Goal: Information Seeking & Learning: Learn about a topic

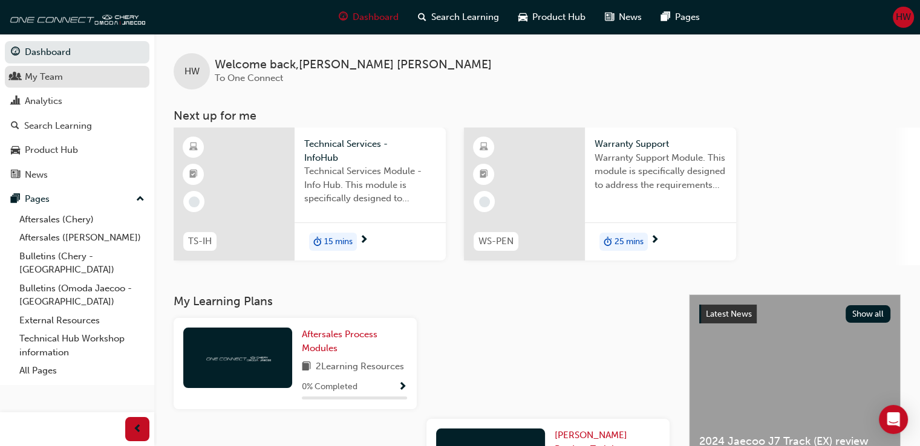
click at [68, 71] on div "My Team" at bounding box center [77, 77] width 132 height 15
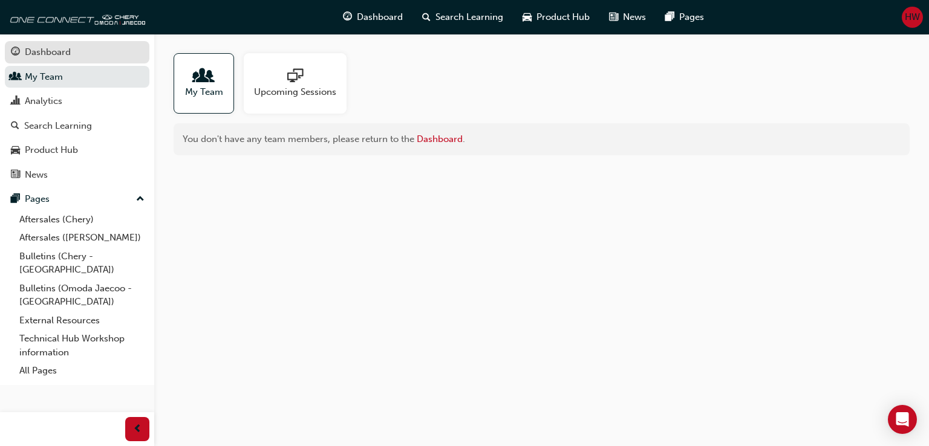
click at [93, 59] on div "Dashboard" at bounding box center [77, 52] width 132 height 15
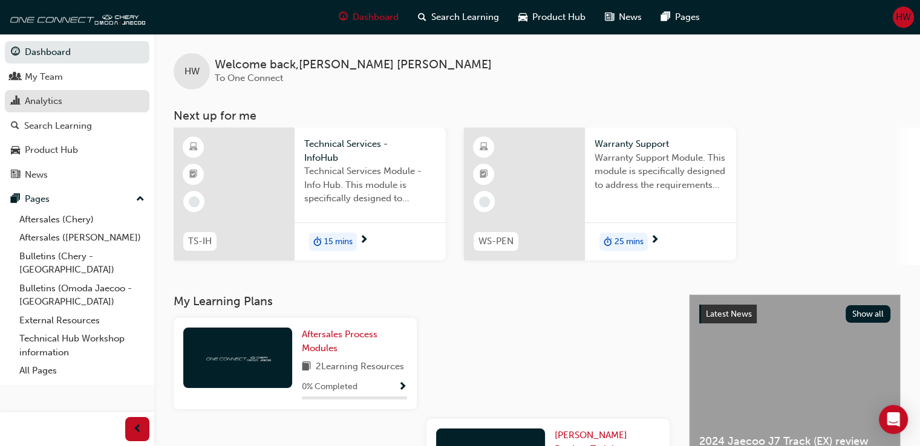
click at [48, 107] on div "Analytics" at bounding box center [43, 101] width 37 height 14
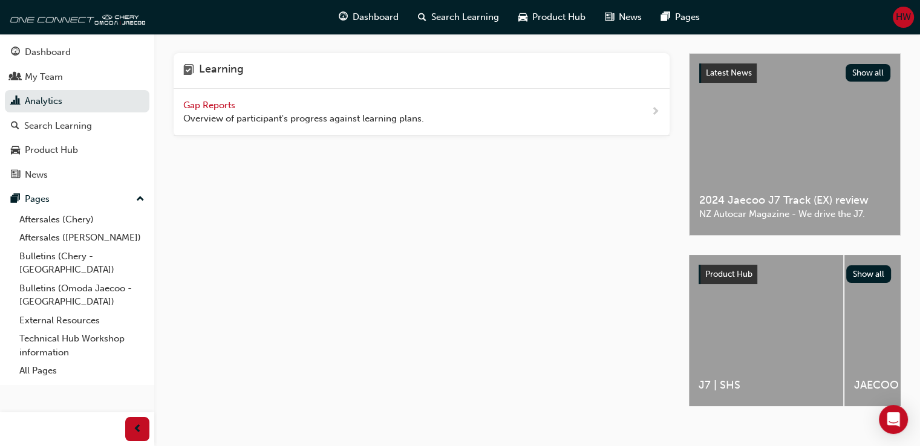
click at [204, 100] on span "Gap Reports" at bounding box center [210, 105] width 54 height 11
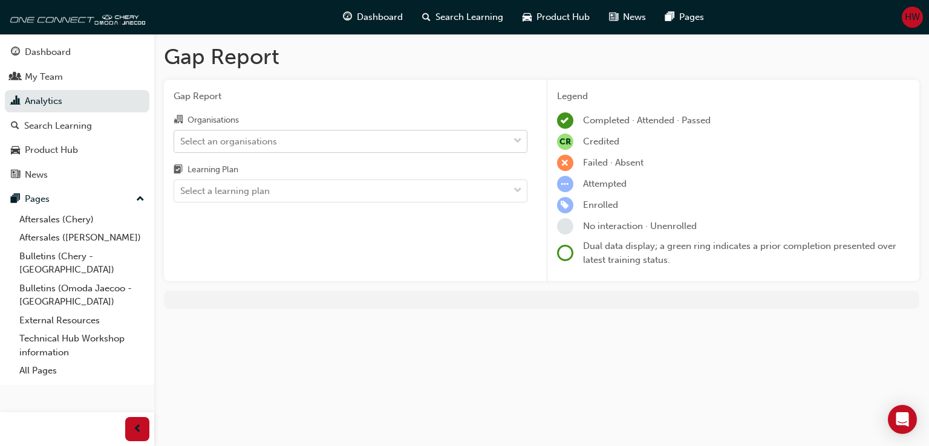
click at [255, 148] on div "Select an organisations" at bounding box center [228, 141] width 97 height 14
click at [181, 146] on input "Organisations Select an organisations" at bounding box center [180, 140] width 1 height 10
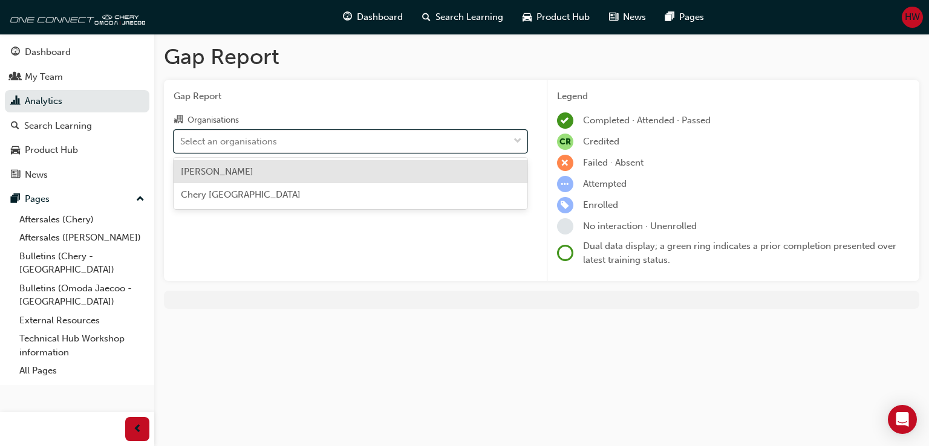
click at [258, 177] on div "[PERSON_NAME]" at bounding box center [351, 172] width 354 height 24
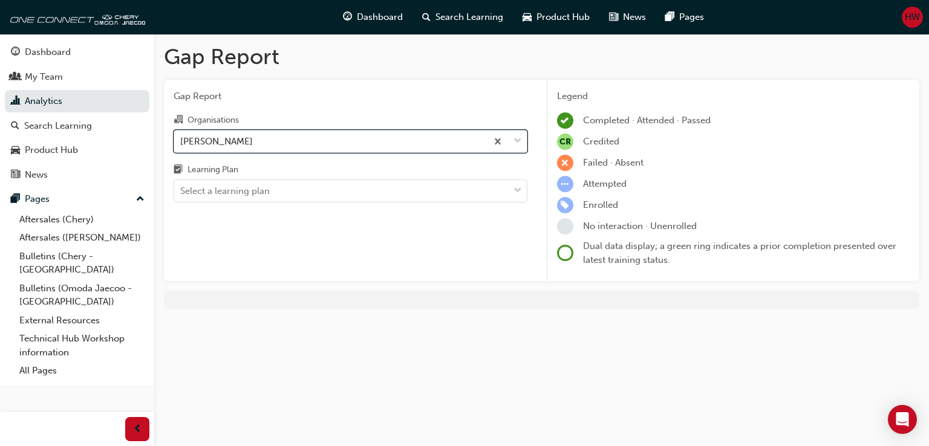
click at [308, 137] on div "[PERSON_NAME]" at bounding box center [330, 141] width 313 height 21
click at [181, 137] on input "Organisations option [PERSON_NAME], selected. 0 results available. Select is fo…" at bounding box center [180, 140] width 1 height 10
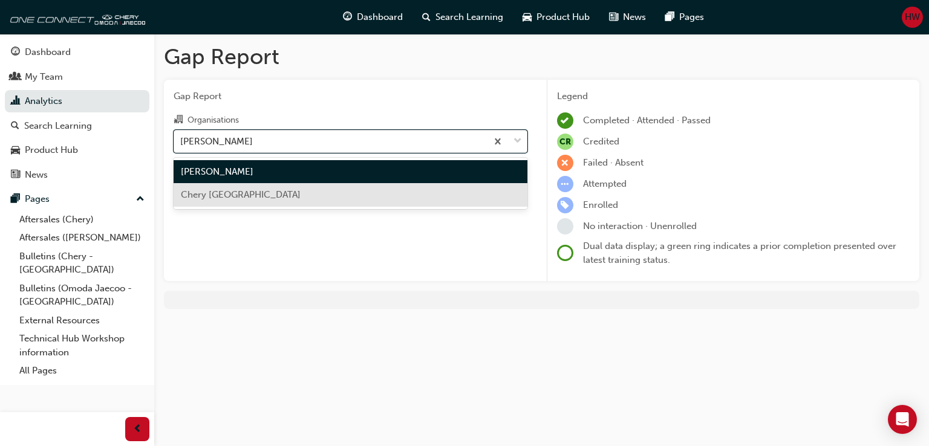
click at [308, 192] on div "Chery [GEOGRAPHIC_DATA]" at bounding box center [351, 195] width 354 height 24
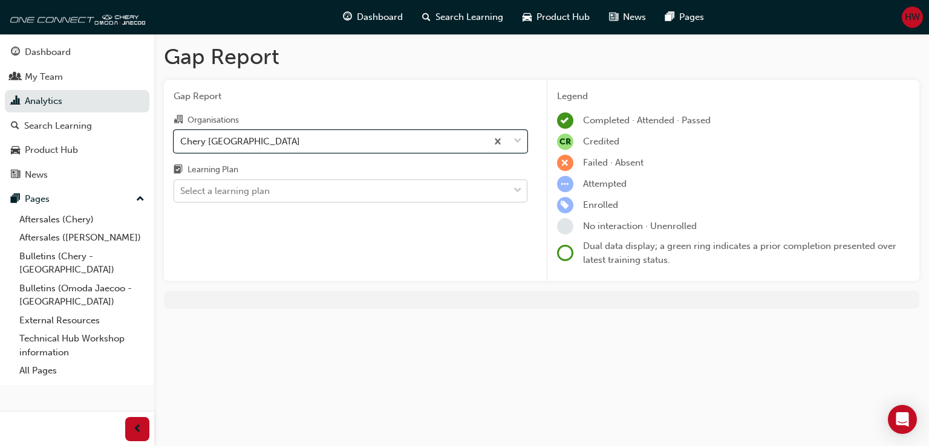
click at [312, 197] on div "Select a learning plan" at bounding box center [341, 191] width 334 height 21
click at [181, 196] on input "Learning Plan Select a learning plan" at bounding box center [180, 191] width 1 height 10
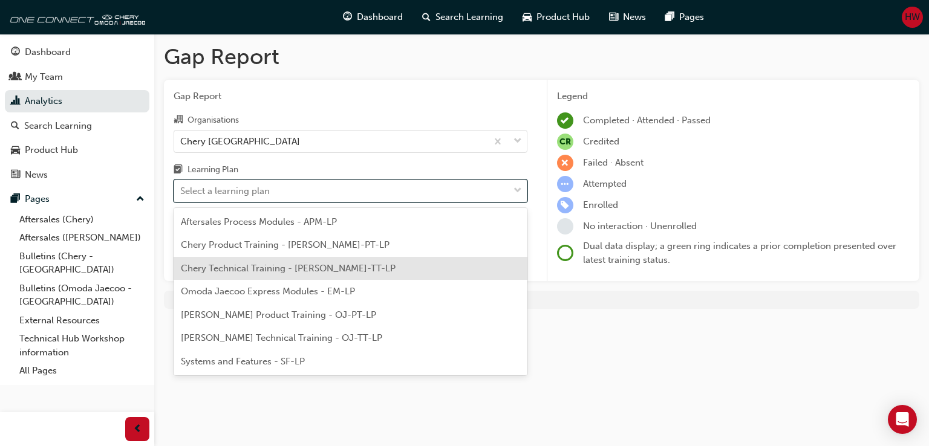
click at [324, 269] on span "Chery Technical Training - [PERSON_NAME]-TT-LP" at bounding box center [288, 268] width 215 height 11
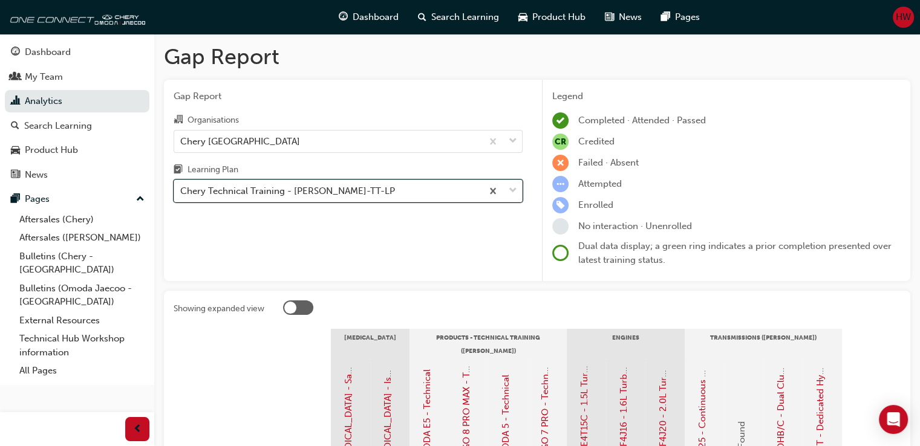
click at [383, 198] on div "Chery Technical Training - [PERSON_NAME]-TT-LP" at bounding box center [328, 191] width 308 height 21
click at [181, 196] on input "Learning Plan option Chery Technical Training - [PERSON_NAME]-TT-LP, selected. …" at bounding box center [180, 191] width 1 height 10
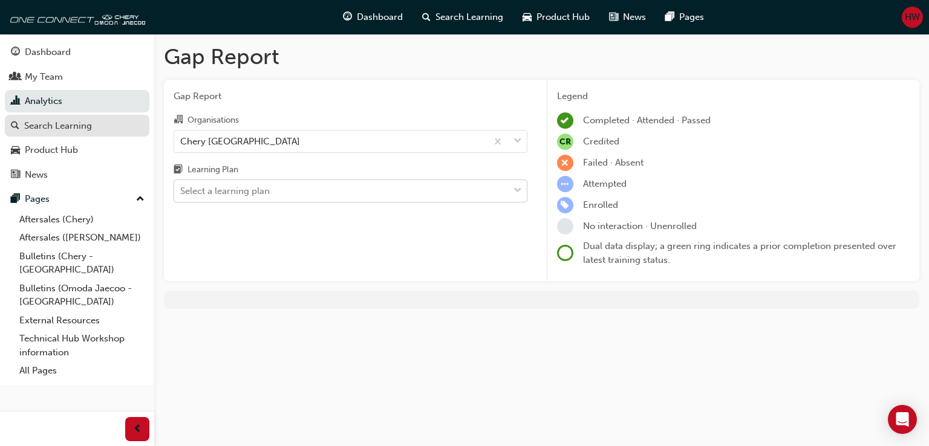
click at [99, 126] on div "Search Learning" at bounding box center [77, 126] width 132 height 15
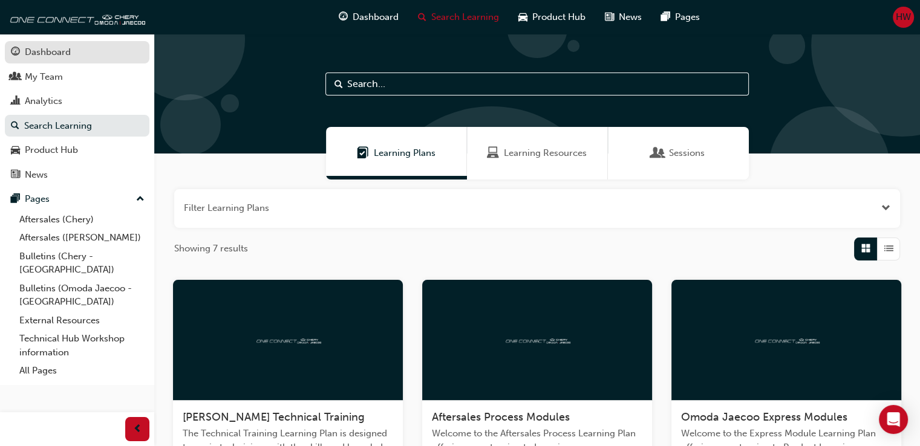
click at [83, 60] on link "Dashboard" at bounding box center [77, 52] width 145 height 22
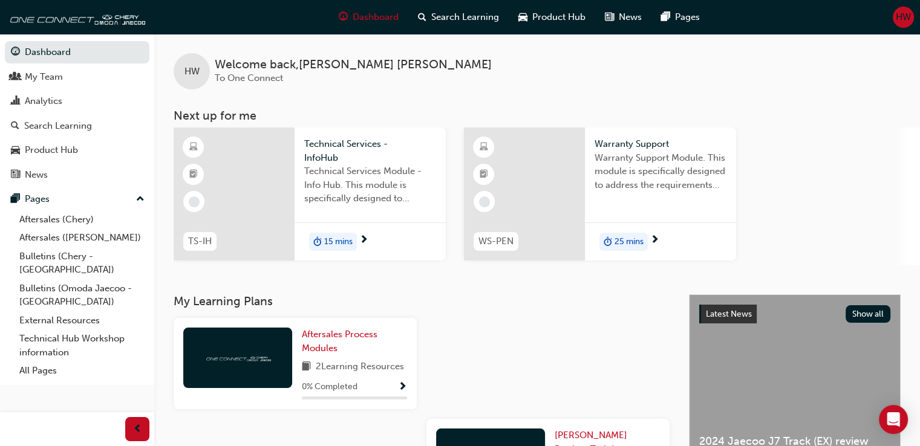
click at [339, 211] on div "Technical Services Module - Info Hub. This module is specifically designed to a…" at bounding box center [370, 188] width 132 height 48
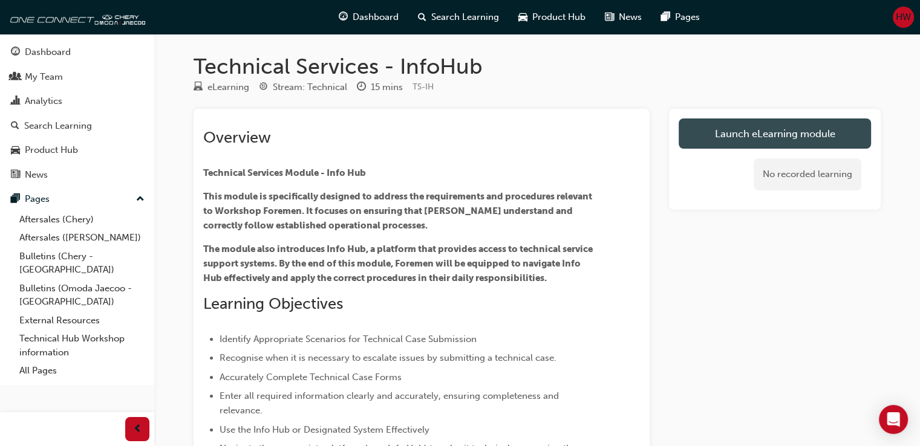
click at [769, 138] on link "Launch eLearning module" at bounding box center [775, 134] width 192 height 30
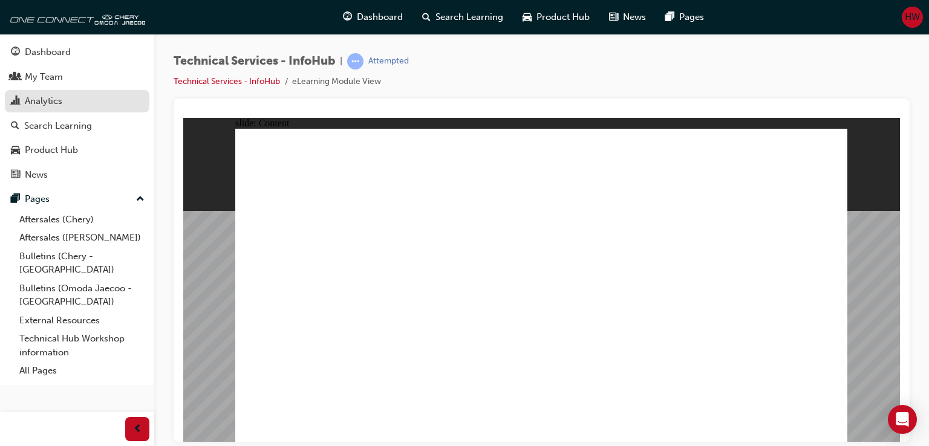
click at [71, 92] on link "Analytics" at bounding box center [77, 101] width 145 height 22
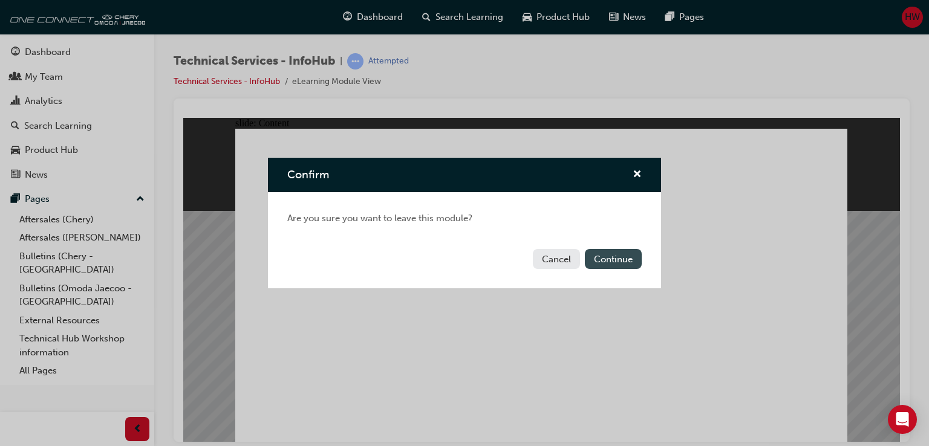
click at [616, 267] on button "Continue" at bounding box center [613, 259] width 57 height 20
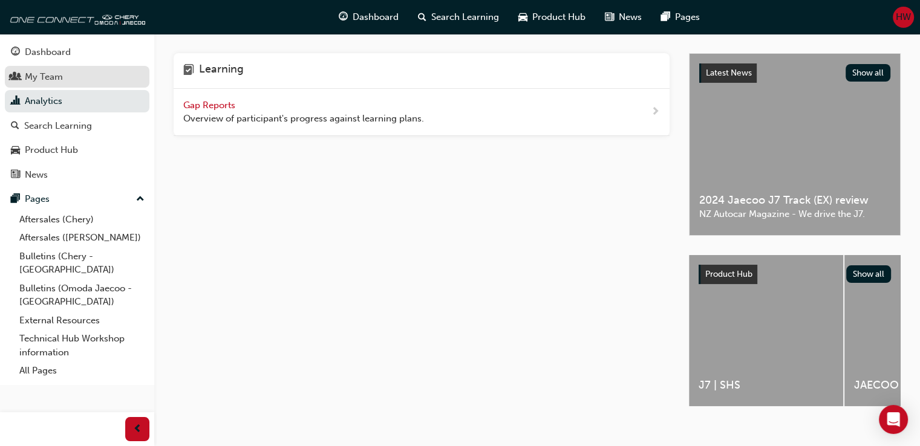
click at [79, 75] on div "My Team" at bounding box center [77, 77] width 132 height 15
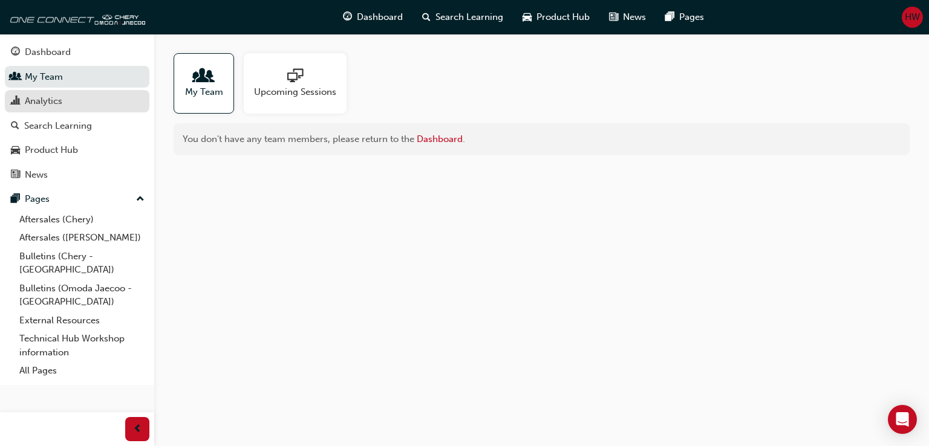
click at [90, 106] on div "Analytics" at bounding box center [77, 101] width 132 height 15
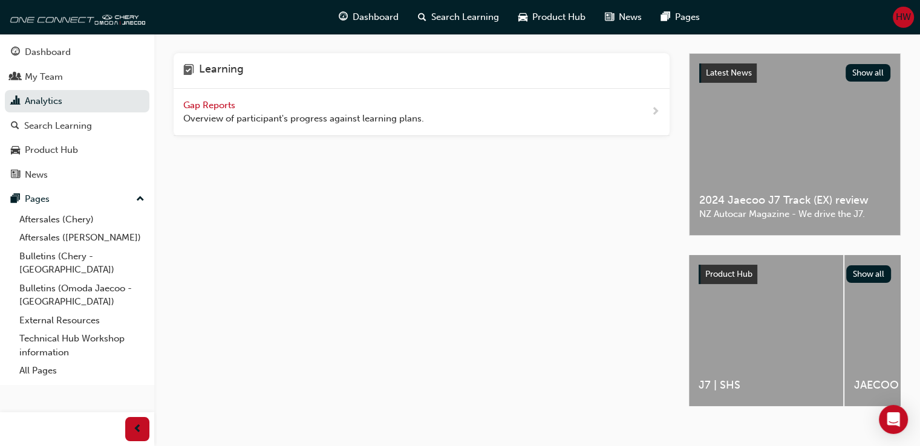
click at [333, 109] on div "Gap Reports Overview of participant's progress against learning plans." at bounding box center [303, 112] width 241 height 27
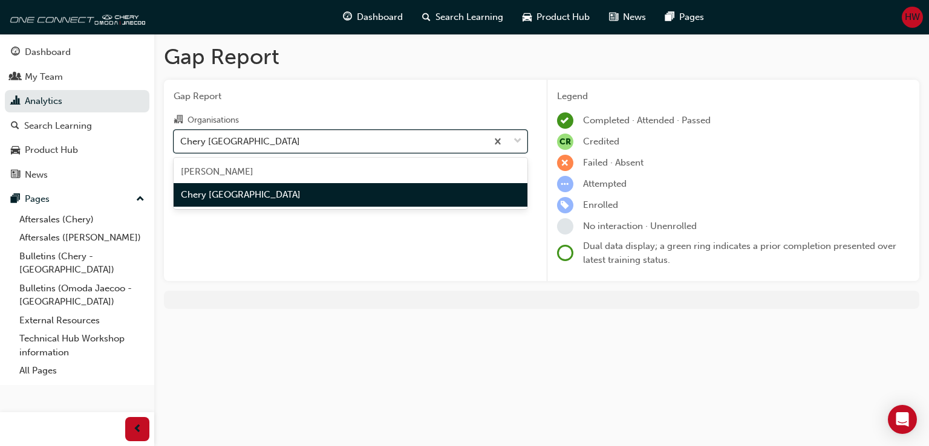
click at [303, 141] on div "Chery [GEOGRAPHIC_DATA]" at bounding box center [330, 141] width 313 height 21
click at [181, 141] on input "Organisations option Chery Christchurch focused, 2 of 2. 2 results available. U…" at bounding box center [180, 140] width 1 height 10
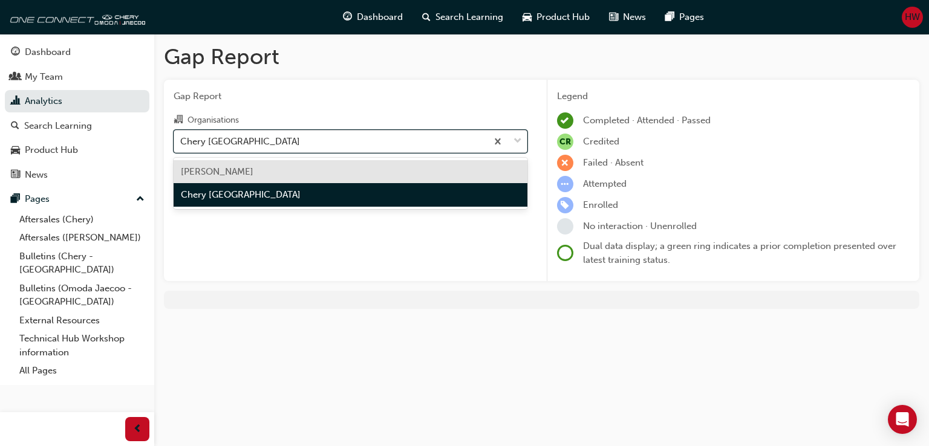
click at [284, 131] on div "Chery [GEOGRAPHIC_DATA]" at bounding box center [330, 141] width 313 height 21
click at [181, 135] on input "Organisations option [PERSON_NAME] focused, 1 of 2. 2 results available. Use Up…" at bounding box center [180, 140] width 1 height 10
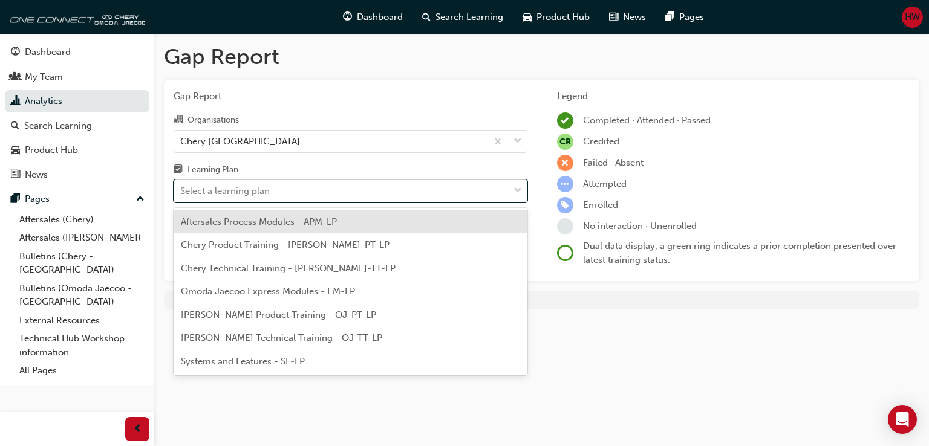
click at [288, 187] on div "Select a learning plan" at bounding box center [341, 191] width 334 height 21
click at [181, 187] on input "Learning Plan option Aftersales Process Modules - APM-LP focused, 1 of 7. 7 res…" at bounding box center [180, 191] width 1 height 10
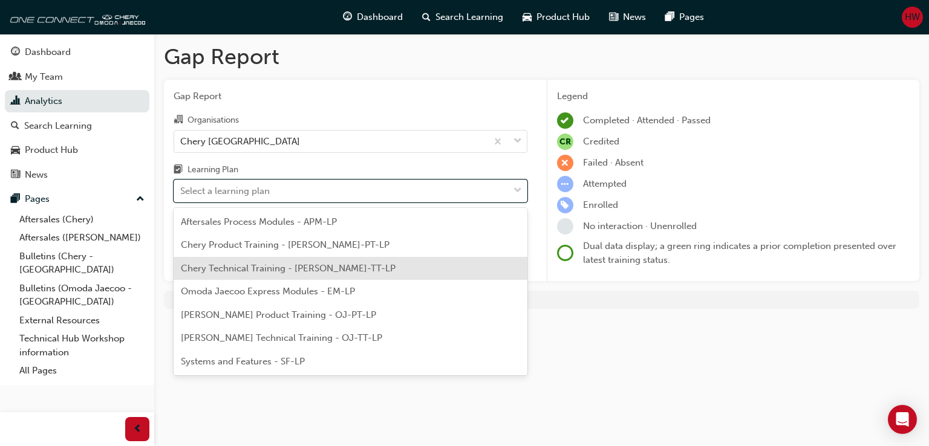
click at [286, 264] on span "Chery Technical Training - [PERSON_NAME]-TT-LP" at bounding box center [288, 268] width 215 height 11
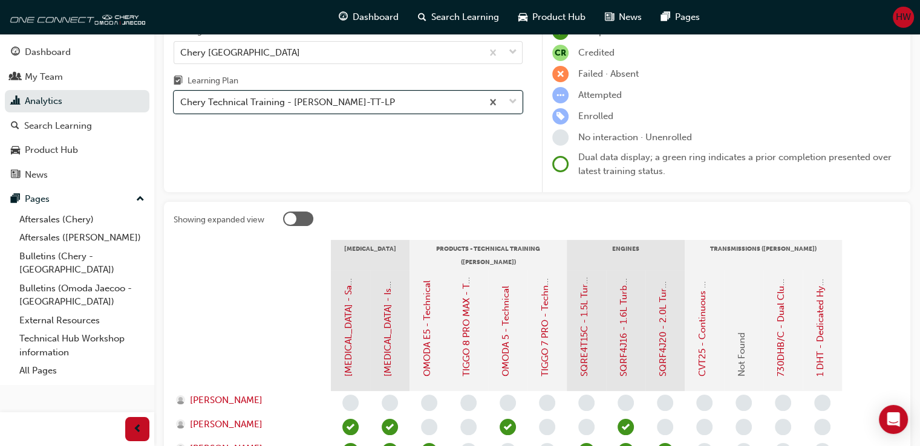
scroll to position [70, 0]
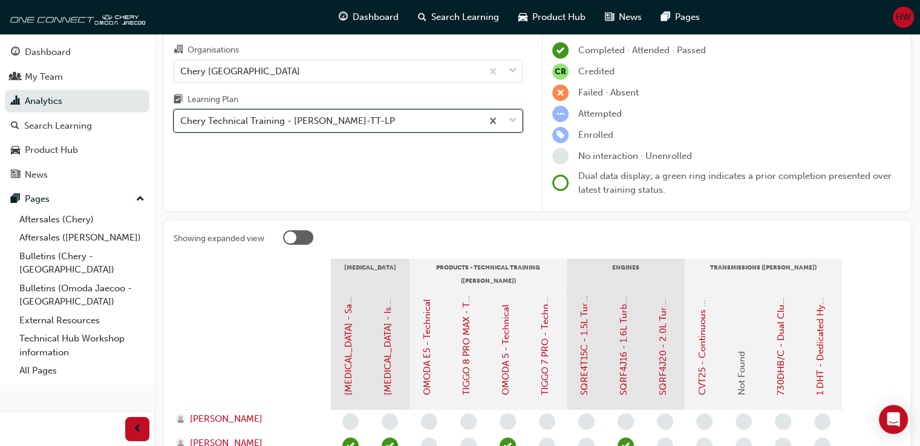
click at [331, 120] on div "Chery Technical Training - [PERSON_NAME]-TT-LP" at bounding box center [287, 121] width 215 height 14
click at [181, 120] on input "Learning Plan option Chery Technical Training - [PERSON_NAME]-TT-LP, selected. …" at bounding box center [180, 121] width 1 height 10
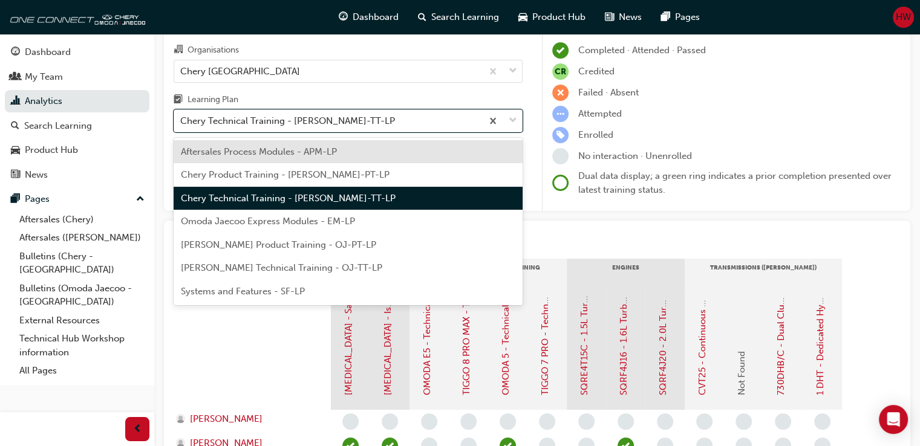
click at [287, 228] on div "Omoda Jaecoo Express Modules - EM-LP" at bounding box center [348, 222] width 349 height 24
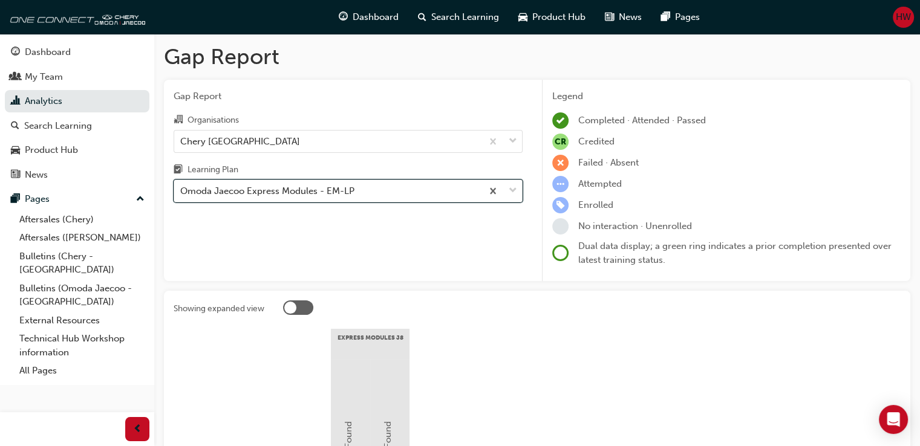
click at [322, 189] on div "Omoda Jaecoo Express Modules - EM-LP" at bounding box center [267, 191] width 174 height 14
click at [181, 189] on input "Learning Plan option Omoda Jaecoo Express Modules - EM-LP, selected. 0 results …" at bounding box center [180, 191] width 1 height 10
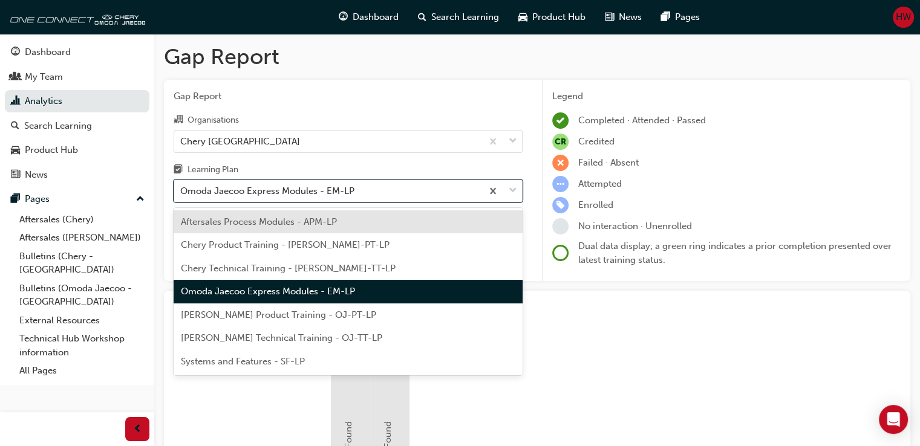
click at [307, 319] on span "[PERSON_NAME] Product Training - OJ-PT-LP" at bounding box center [278, 315] width 195 height 11
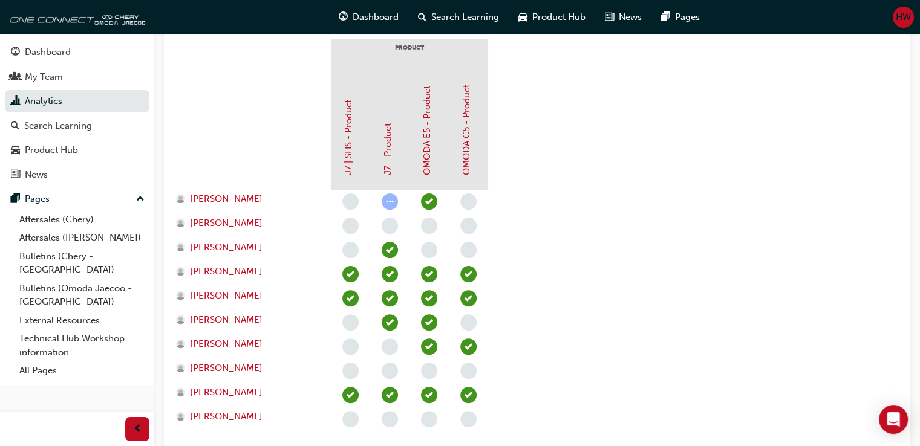
scroll to position [94, 0]
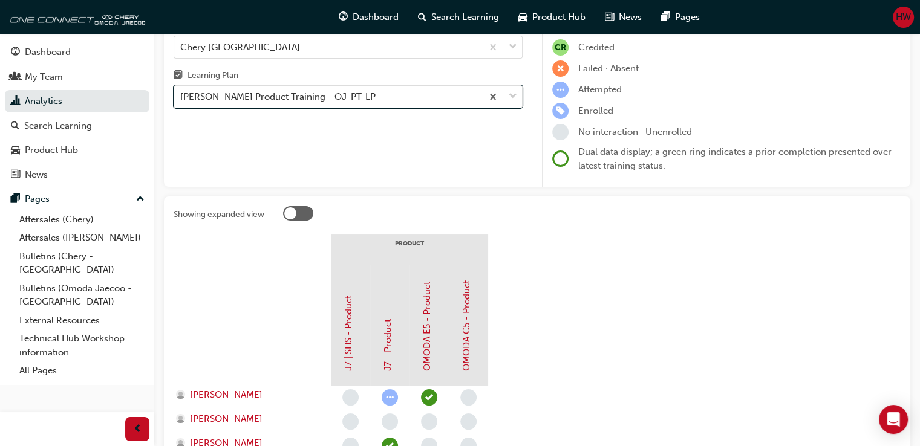
click at [324, 59] on div "Organisations Chery [GEOGRAPHIC_DATA] Learning Plan option Omoda Jaecoo Product…" at bounding box center [348, 63] width 349 height 90
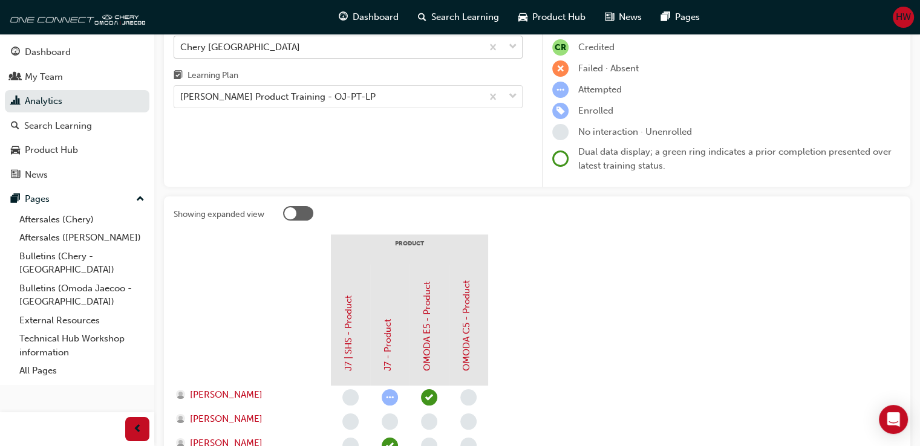
click at [319, 51] on div "Chery [GEOGRAPHIC_DATA]" at bounding box center [328, 46] width 308 height 21
click at [181, 51] on input "Organisations Chery [GEOGRAPHIC_DATA]" at bounding box center [180, 46] width 1 height 10
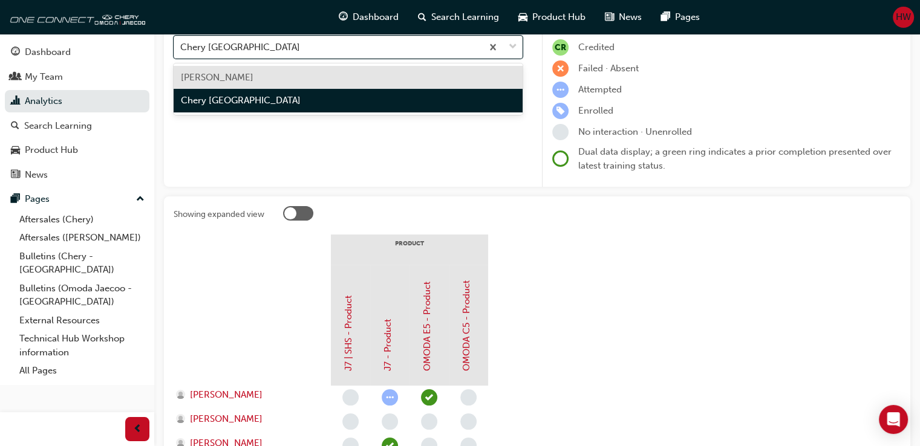
click at [322, 86] on div "[PERSON_NAME]" at bounding box center [348, 78] width 349 height 24
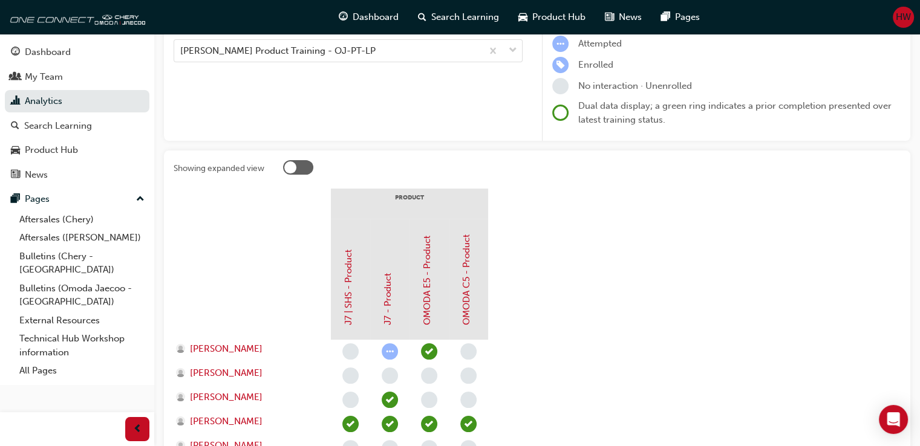
scroll to position [110, 0]
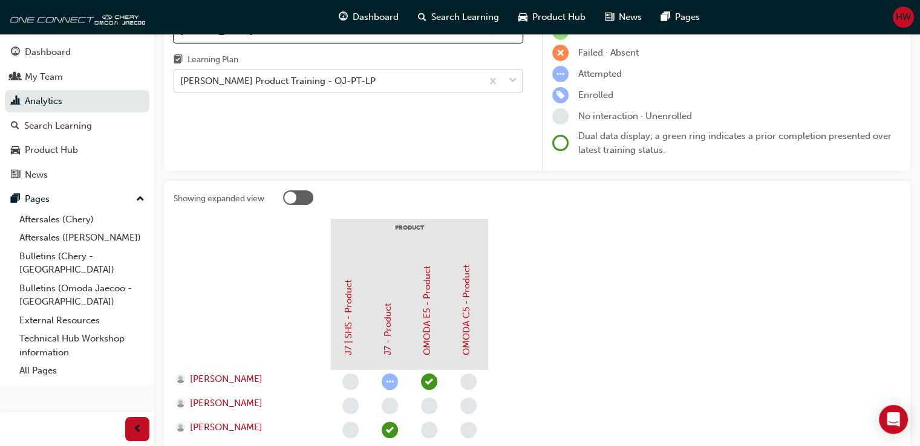
click at [390, 85] on div "[PERSON_NAME] Product Training - OJ-PT-LP" at bounding box center [328, 81] width 308 height 21
click at [181, 85] on input "Learning Plan [PERSON_NAME] Product Training - OJ-PT-LP" at bounding box center [180, 81] width 1 height 10
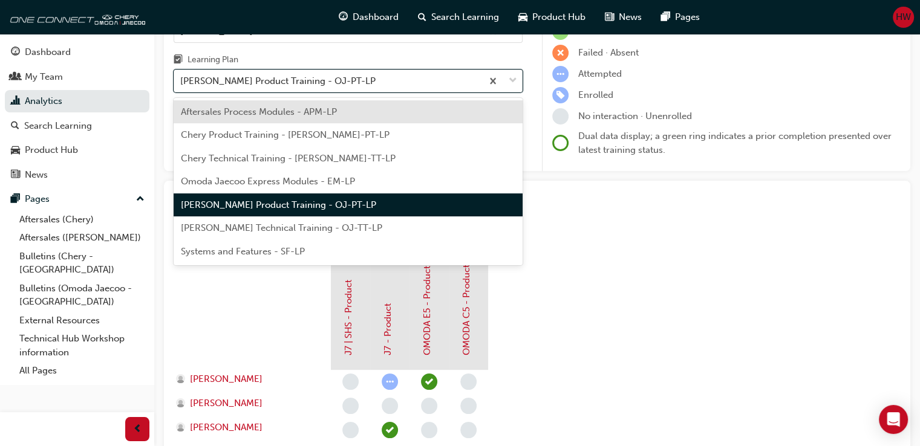
click at [365, 223] on span "[PERSON_NAME] Technical Training - OJ-TT-LP" at bounding box center [281, 228] width 201 height 11
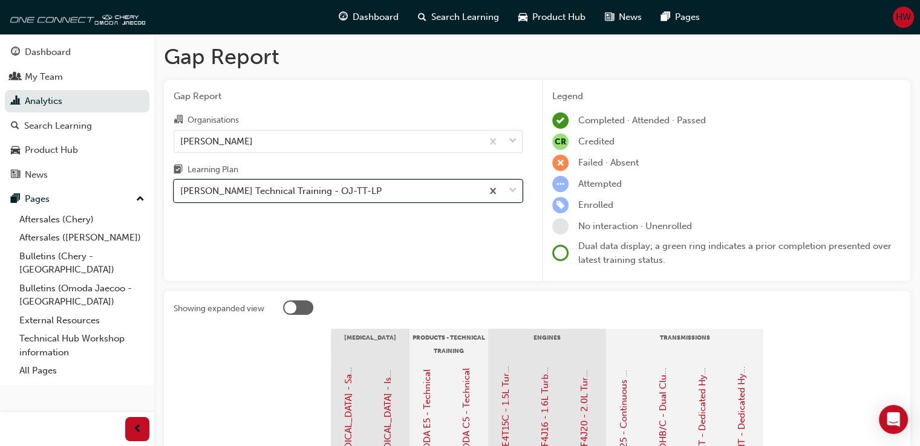
click at [350, 198] on div "[PERSON_NAME] Technical Training - OJ-TT-LP" at bounding box center [328, 191] width 308 height 21
click at [181, 196] on input "Learning Plan option Omoda Jaecoo Technical Training - OJ-TT-LP, selected. 0 re…" at bounding box center [180, 191] width 1 height 10
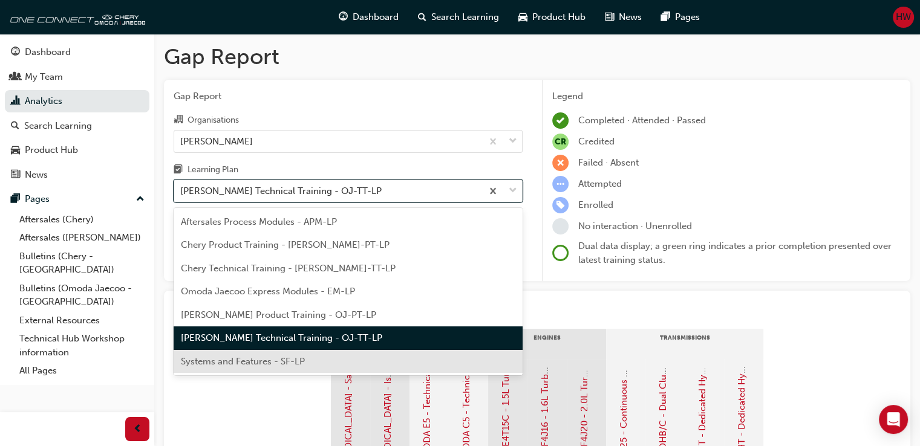
click at [339, 359] on div "Systems and Features - SF-LP" at bounding box center [348, 362] width 349 height 24
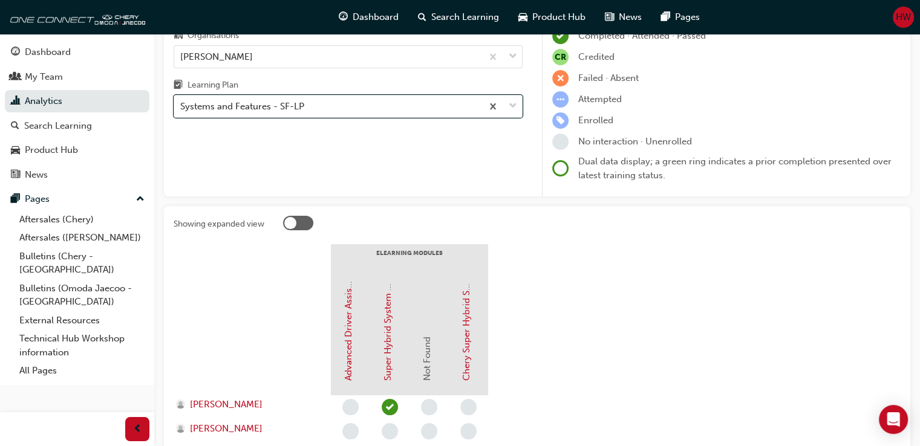
scroll to position [100, 0]
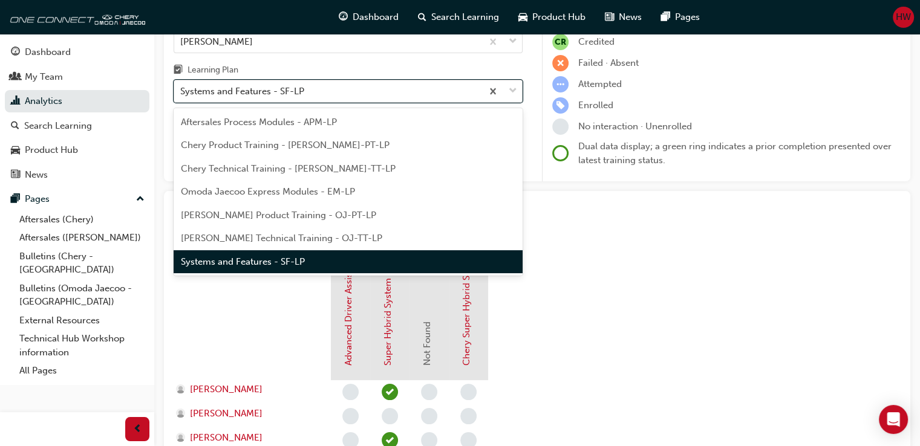
click at [402, 97] on div "Systems and Features - SF-LP" at bounding box center [328, 91] width 308 height 21
click at [181, 96] on input "Learning Plan option Systems and Features - SF-LP, selected. option Systems and…" at bounding box center [180, 91] width 1 height 10
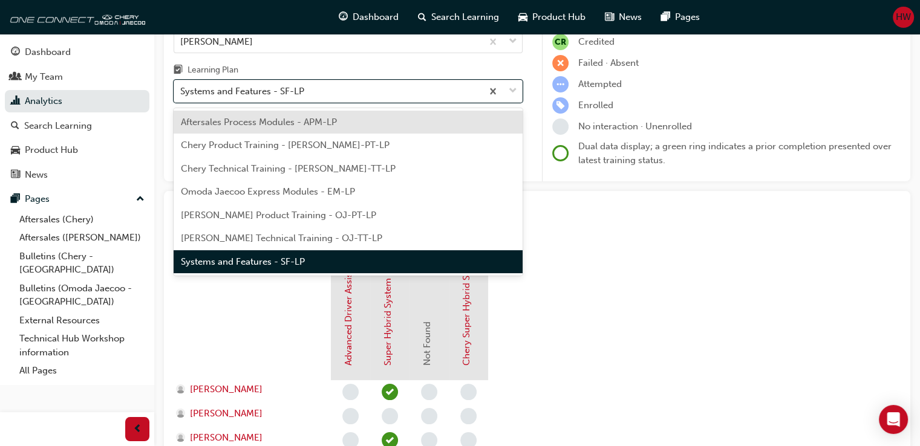
click at [278, 117] on span "Aftersales Process Modules - APM-LP" at bounding box center [259, 122] width 156 height 11
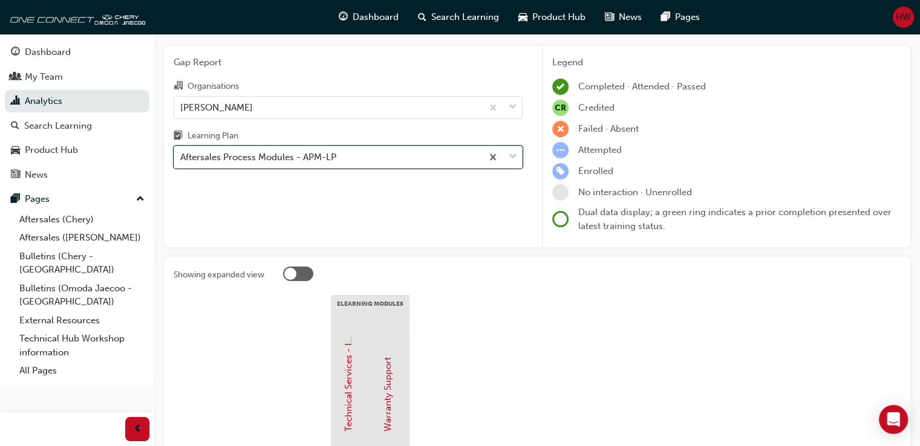
scroll to position [34, 0]
click at [287, 161] on div "Aftersales Process Modules - APM-LP" at bounding box center [258, 157] width 156 height 14
click at [181, 161] on input "Learning Plan option Aftersales Process Modules - APM-LP, selected. 0 results a…" at bounding box center [180, 156] width 1 height 10
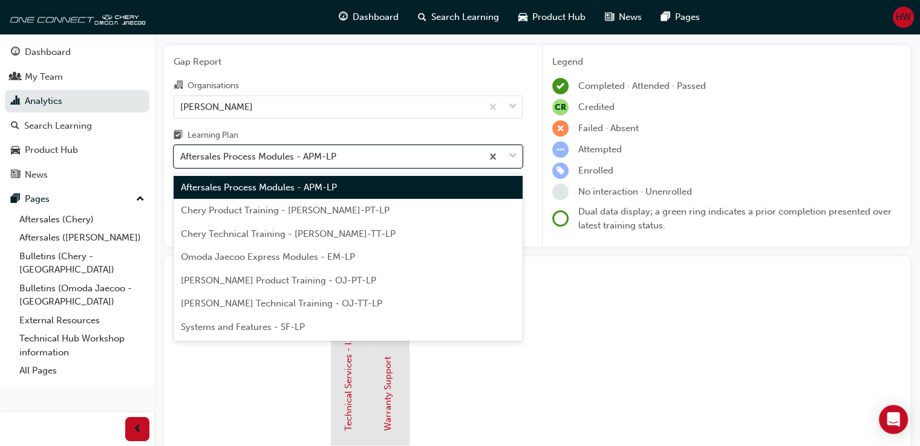
click at [292, 255] on span "Omoda Jaecoo Express Modules - EM-LP" at bounding box center [268, 257] width 174 height 11
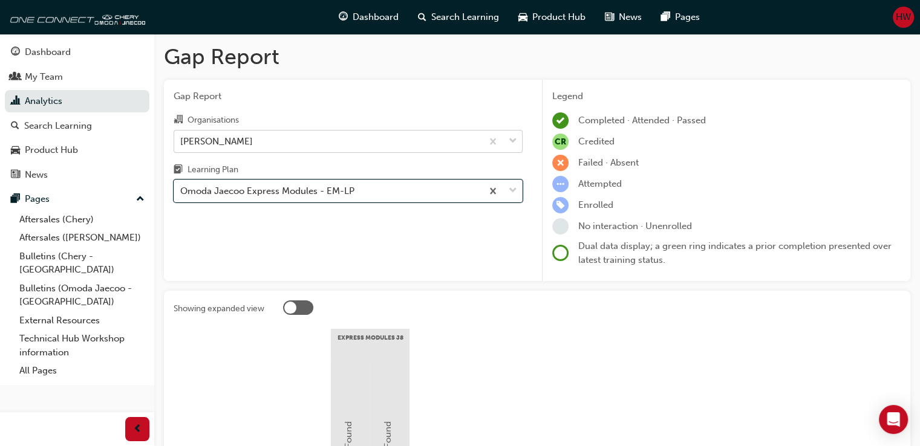
click at [359, 138] on div "[PERSON_NAME]" at bounding box center [328, 141] width 308 height 21
click at [181, 138] on input "Organisations [PERSON_NAME]" at bounding box center [180, 140] width 1 height 10
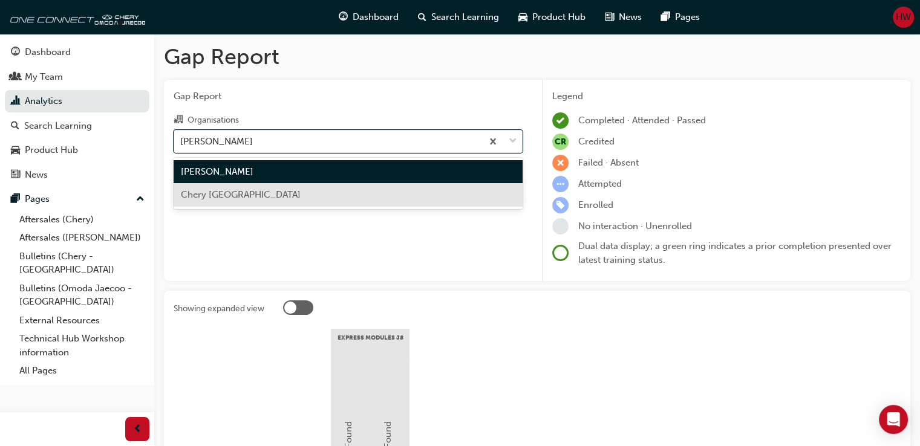
click at [354, 195] on div "Chery [GEOGRAPHIC_DATA]" at bounding box center [348, 195] width 349 height 24
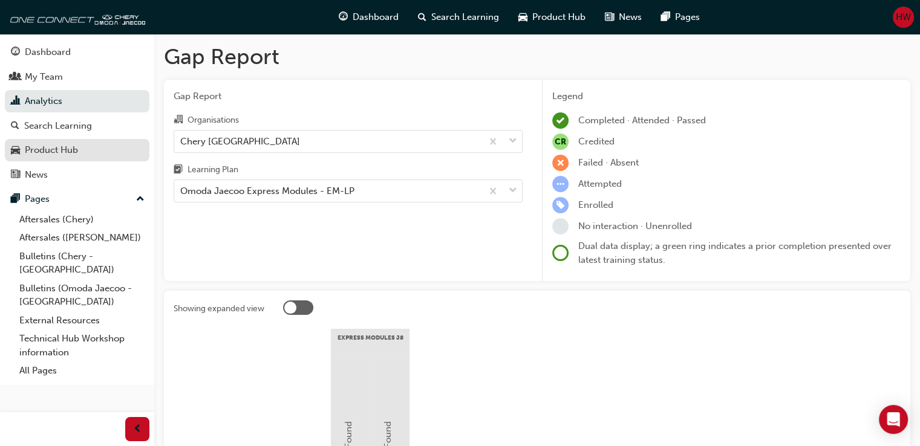
click at [77, 143] on div "Product Hub" at bounding box center [77, 150] width 132 height 15
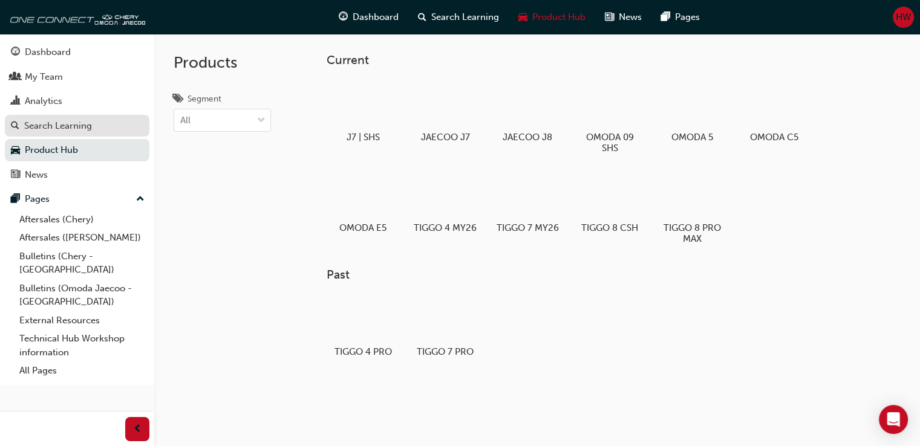
click at [65, 123] on div "Search Learning" at bounding box center [58, 126] width 68 height 14
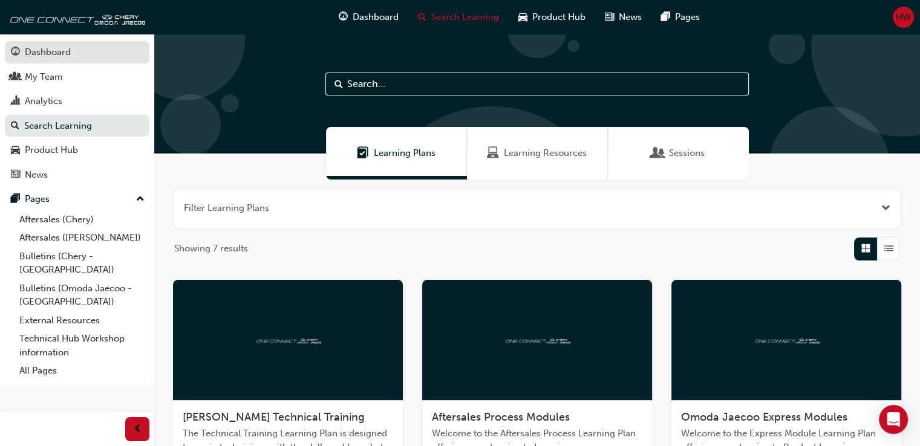
click at [60, 53] on div "Dashboard" at bounding box center [48, 52] width 46 height 14
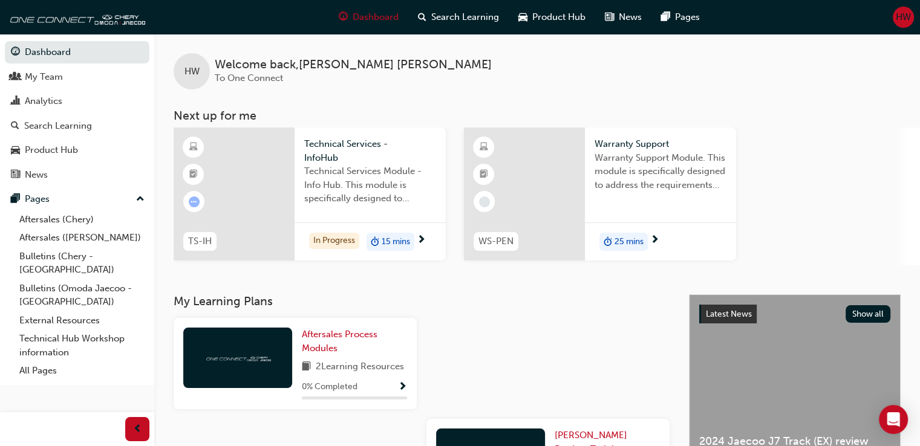
click at [382, 239] on span "15 mins" at bounding box center [396, 242] width 28 height 14
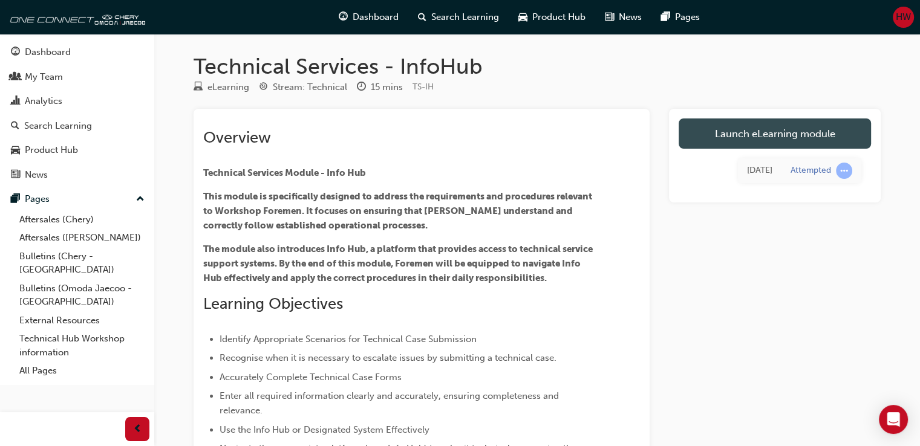
click at [780, 142] on link "Launch eLearning module" at bounding box center [775, 134] width 192 height 30
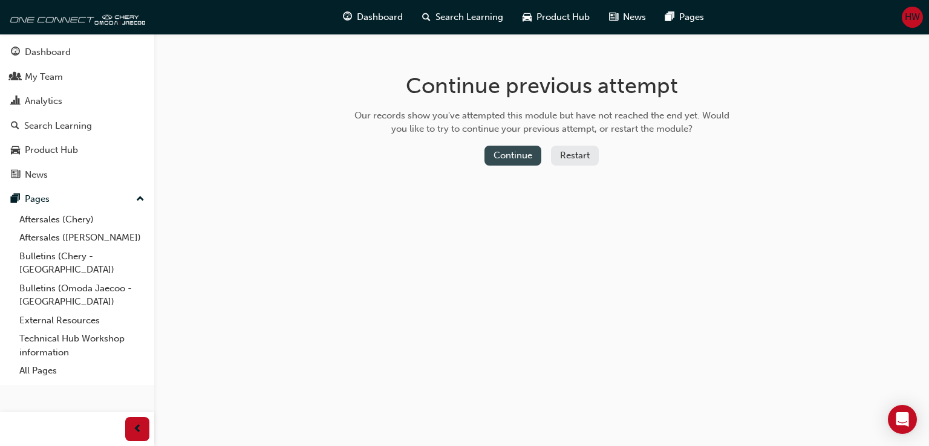
click at [514, 153] on button "Continue" at bounding box center [512, 156] width 57 height 20
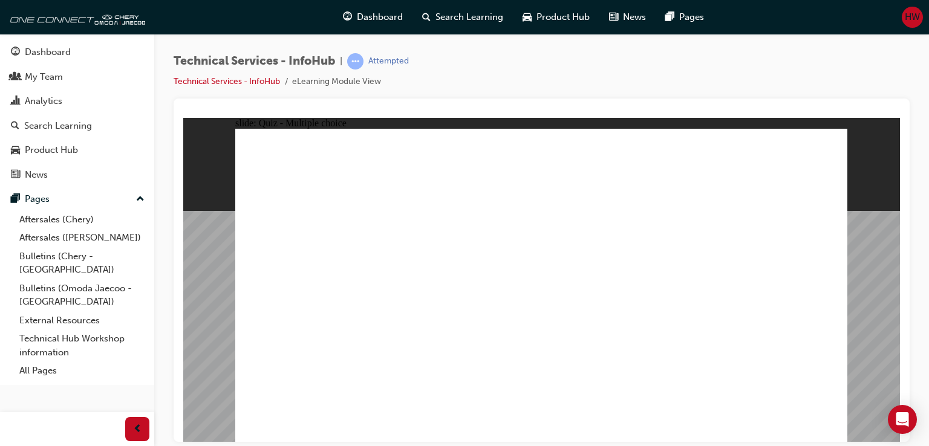
radio input "true"
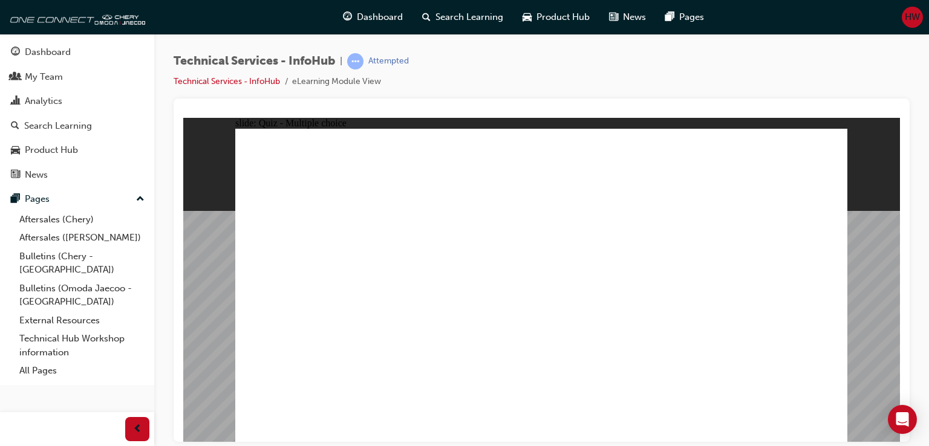
radio input "true"
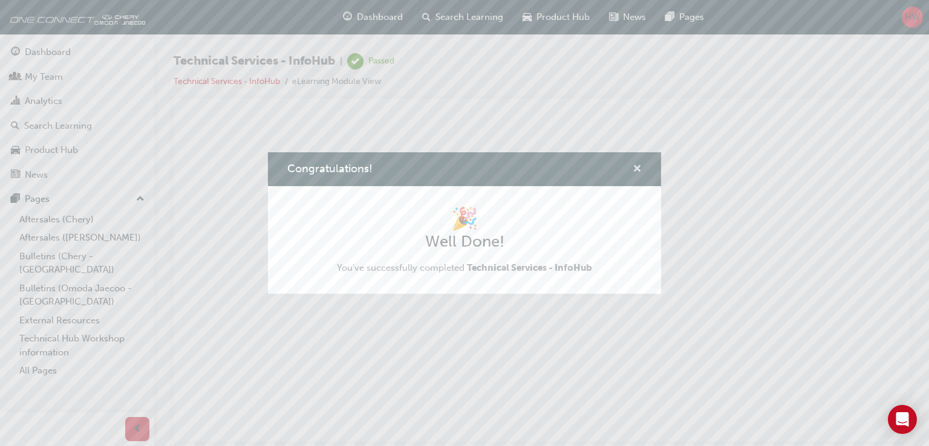
click at [634, 165] on span "cross-icon" at bounding box center [637, 169] width 9 height 11
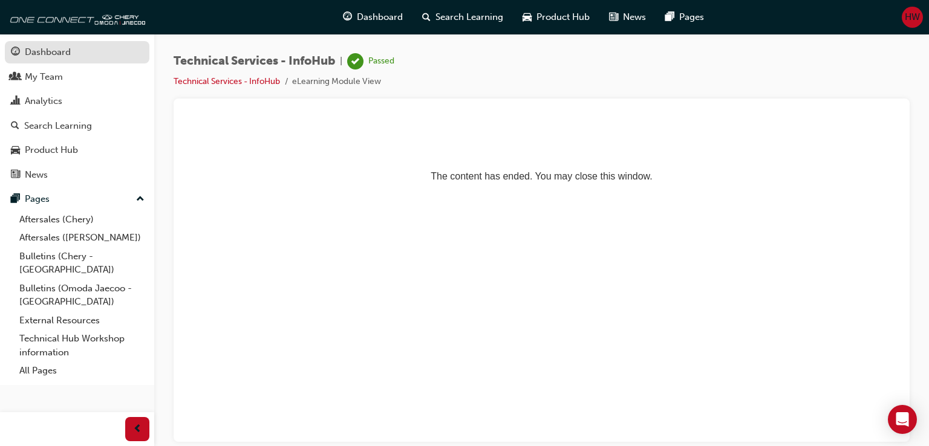
click at [65, 55] on div "Dashboard" at bounding box center [48, 52] width 46 height 14
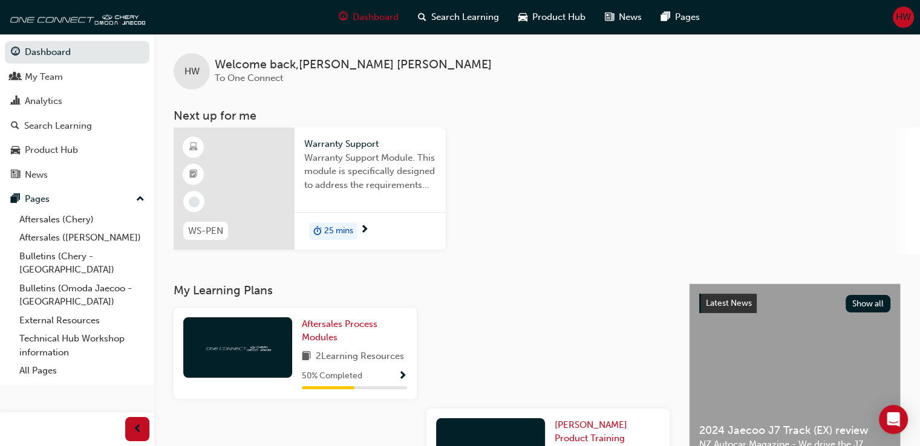
click at [357, 241] on div "25 mins" at bounding box center [370, 231] width 151 height 38
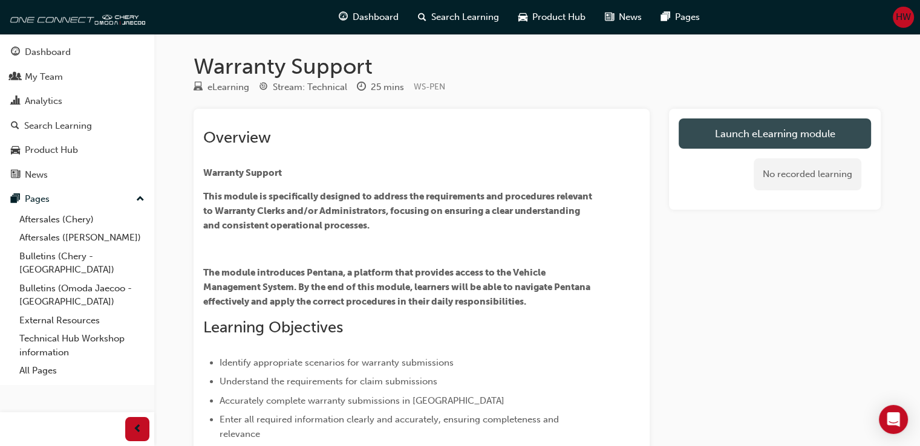
click at [728, 134] on link "Launch eLearning module" at bounding box center [775, 134] width 192 height 30
